Goal: Task Accomplishment & Management: Manage account settings

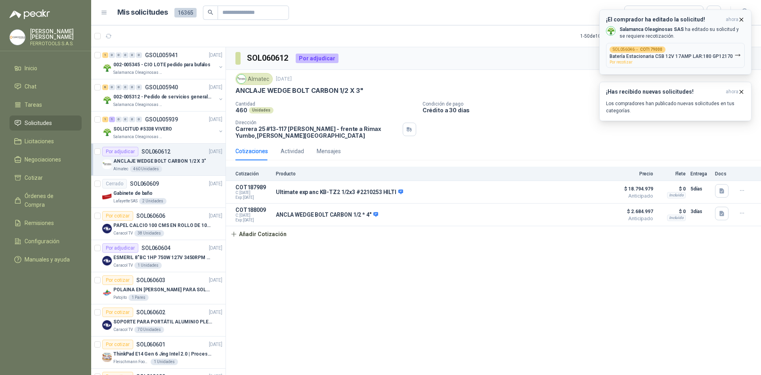
click at [739, 17] on icon "button" at bounding box center [741, 19] width 7 height 7
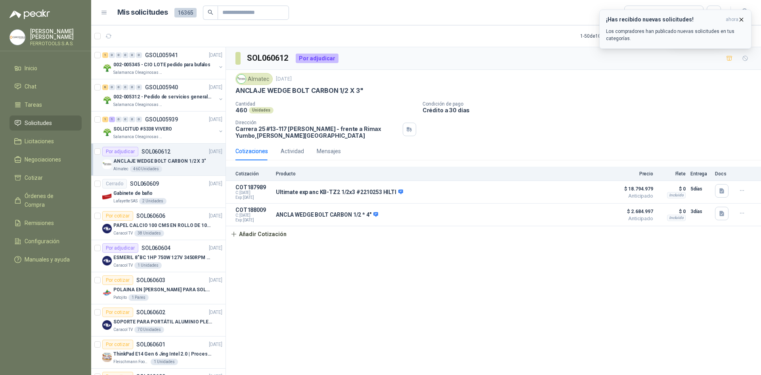
click at [744, 19] on icon "button" at bounding box center [741, 19] width 7 height 7
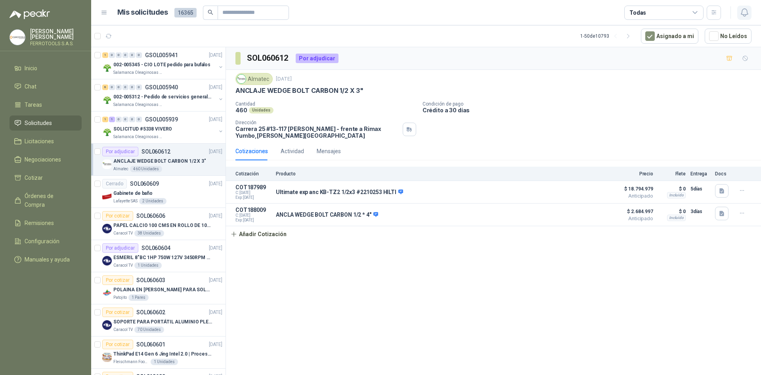
click at [750, 13] on button "button" at bounding box center [744, 13] width 14 height 14
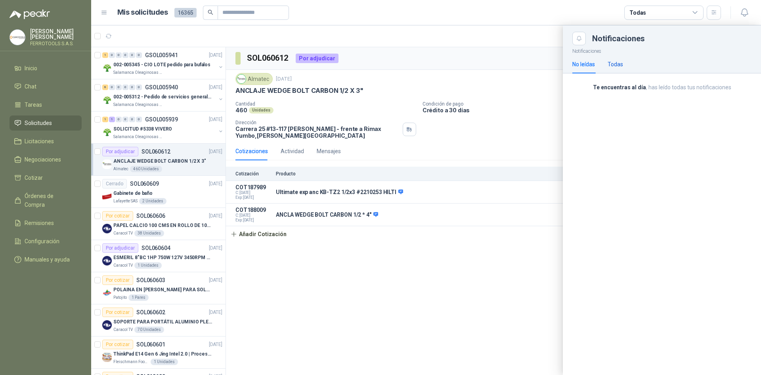
click at [622, 65] on div "Todas" at bounding box center [615, 64] width 15 height 9
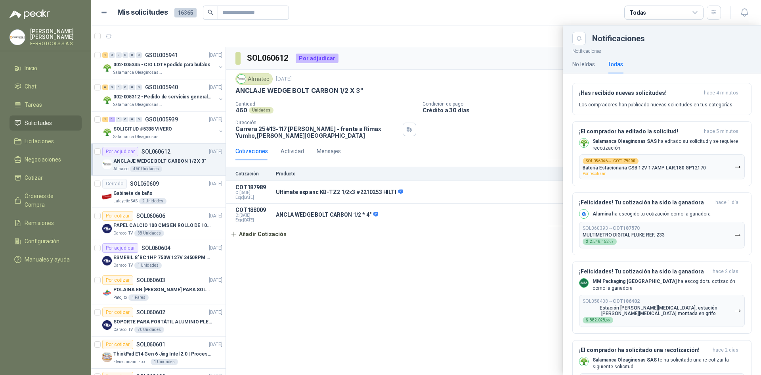
click at [482, 81] on div at bounding box center [426, 199] width 670 height 349
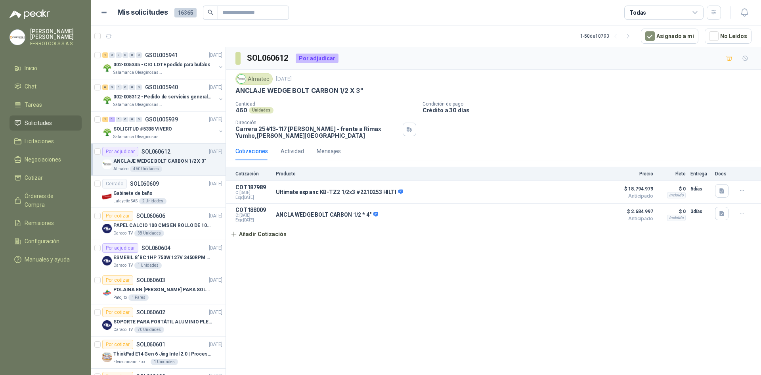
click at [57, 120] on li "Solicitudes" at bounding box center [45, 123] width 63 height 9
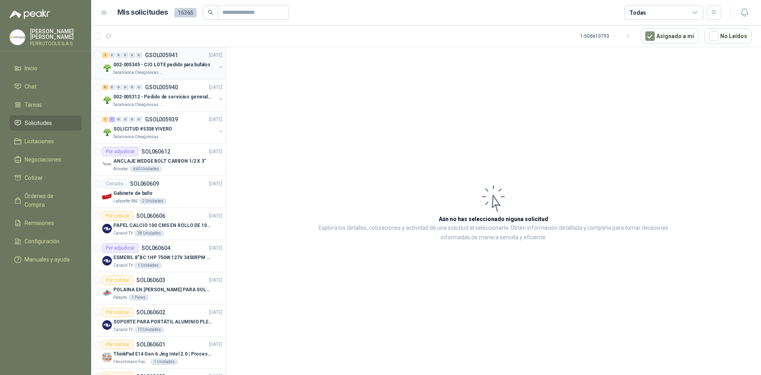
click at [181, 77] on div "1 0 0 0 0 0 GSOL005941 [DATE] 002-005345 - CIO LOTE pedido para bufalos Salaman…" at bounding box center [158, 63] width 134 height 32
click at [184, 65] on p "002-005345 - CIO LOTE pedido para bufalos" at bounding box center [161, 65] width 97 height 8
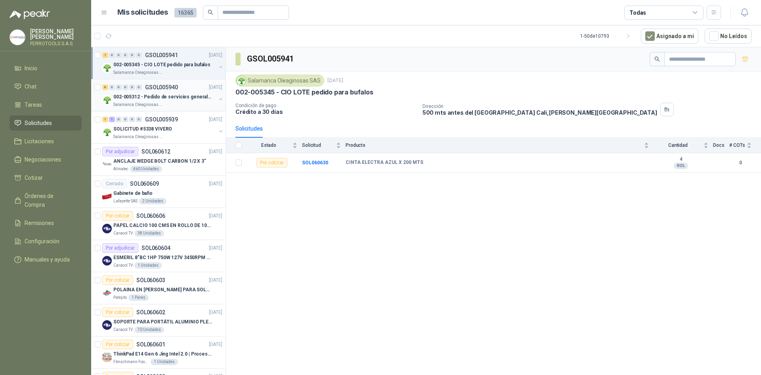
click at [185, 98] on p "002-005312 - Pedido de servicios generales CASA RO" at bounding box center [162, 97] width 99 height 8
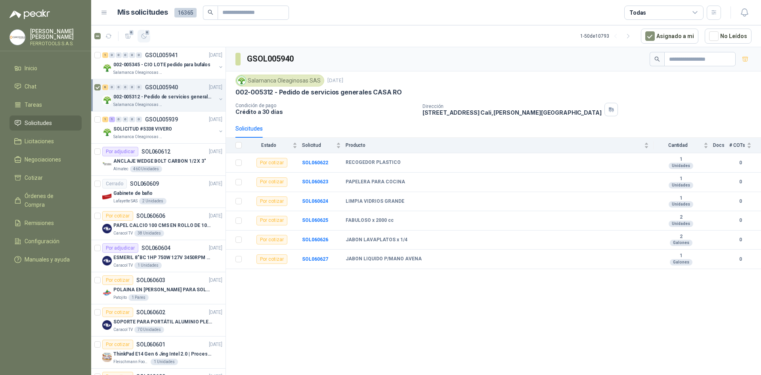
click at [142, 36] on icon "button" at bounding box center [144, 36] width 7 height 7
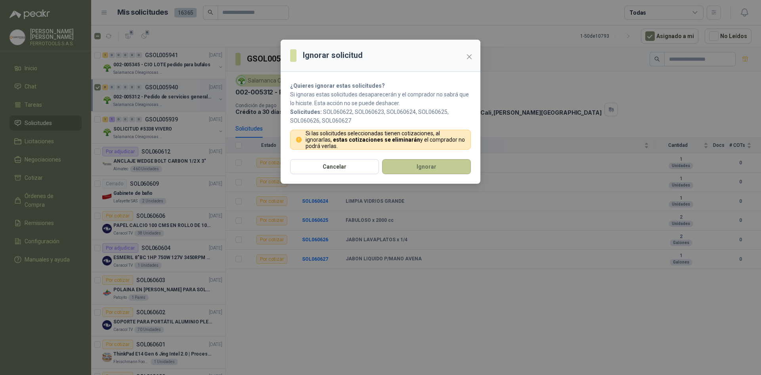
click at [413, 169] on button "Ignorar" at bounding box center [426, 166] width 89 height 15
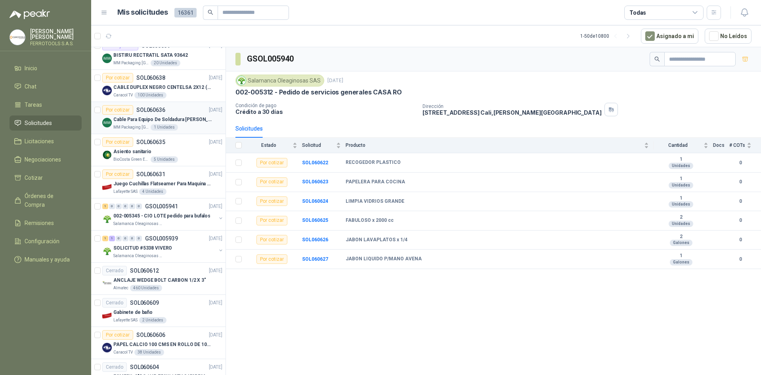
scroll to position [119, 0]
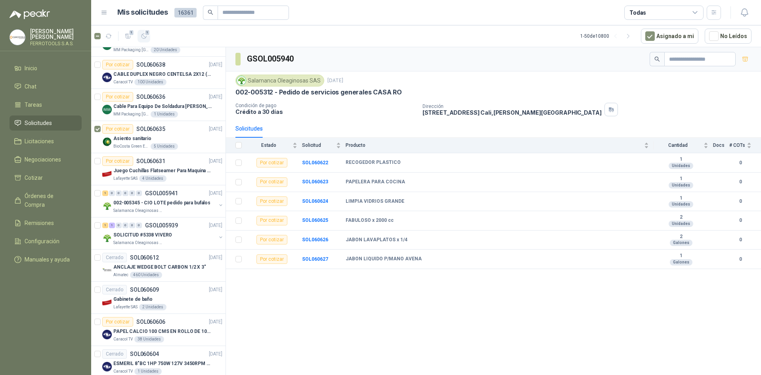
click at [143, 35] on icon "button" at bounding box center [144, 36] width 7 height 7
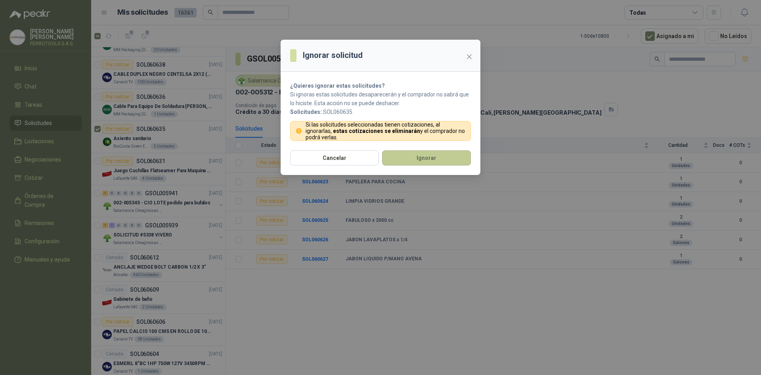
click at [399, 153] on button "Ignorar" at bounding box center [426, 157] width 89 height 15
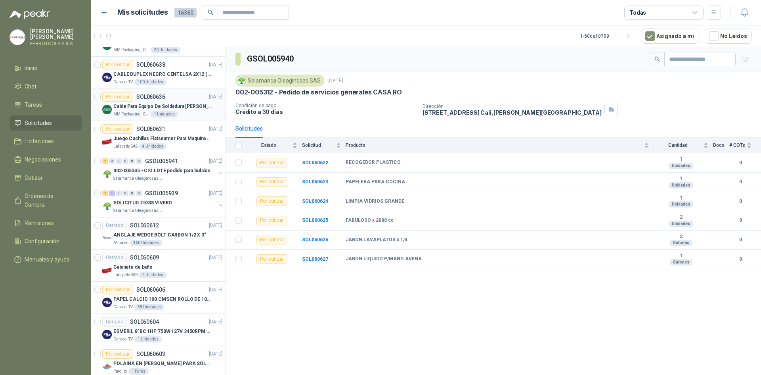
click at [186, 117] on div "MM Packaging [GEOGRAPHIC_DATA] 1 Unidades" at bounding box center [167, 114] width 109 height 6
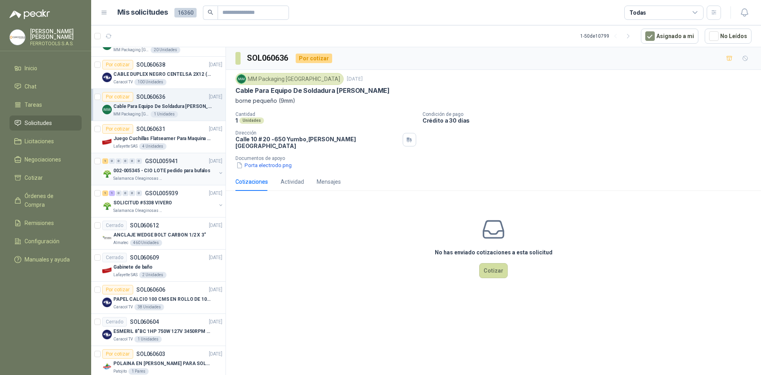
click at [188, 176] on div "Salamanca Oleaginosas SAS" at bounding box center [164, 178] width 103 height 6
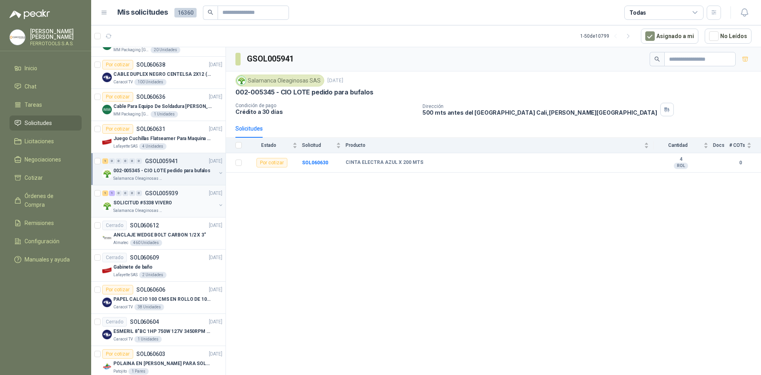
click at [183, 208] on div "Salamanca Oleaginosas SAS" at bounding box center [164, 210] width 103 height 6
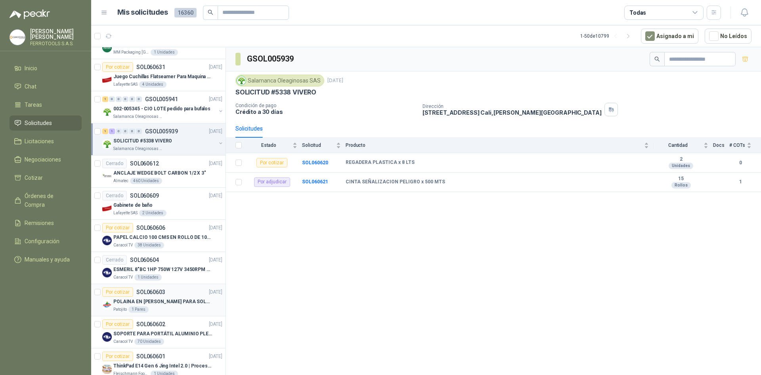
scroll to position [198, 0]
